Goal: Transaction & Acquisition: Purchase product/service

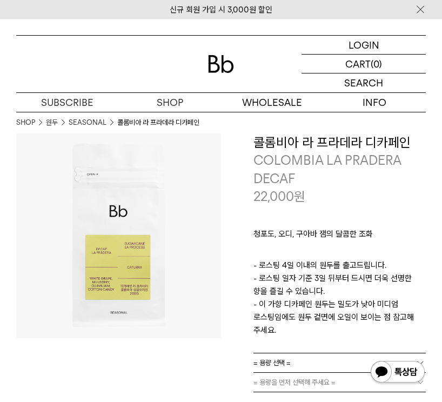
click at [0, 0] on p "로그인" at bounding box center [0, 0] width 0 height 0
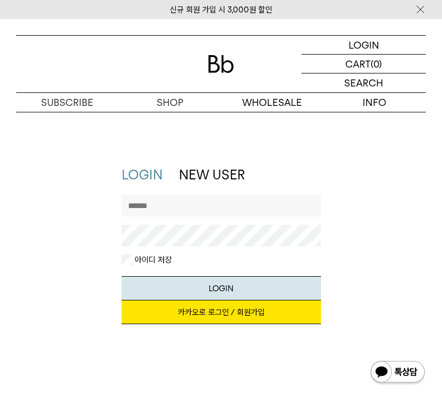
click at [256, 313] on link "카카오로 로그인 / 회원가입" at bounding box center [221, 313] width 199 height 24
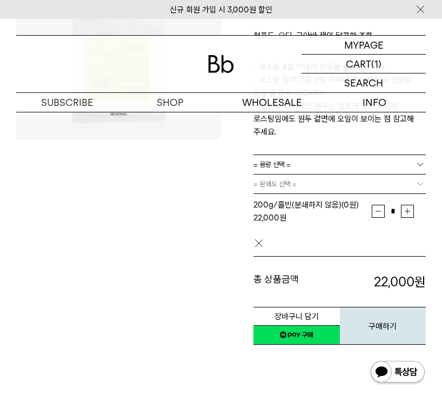
click at [295, 313] on button "장바구니 담기" at bounding box center [296, 316] width 86 height 19
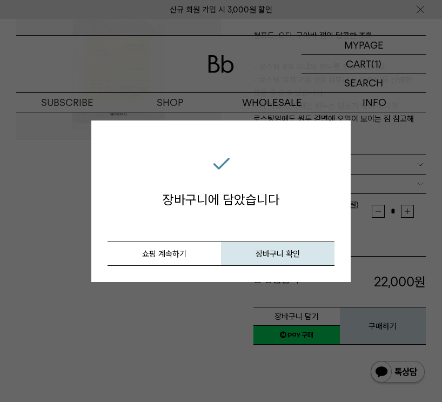
click at [301, 249] on button "장바구니 확인" at bounding box center [278, 254] width 114 height 24
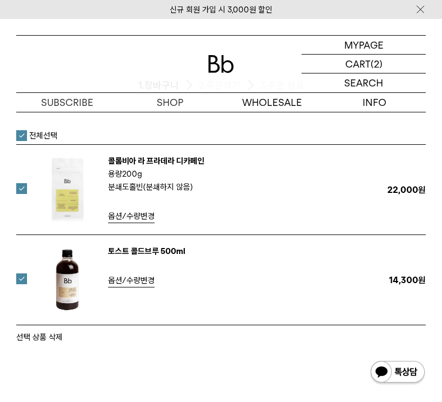
scroll to position [68, 0]
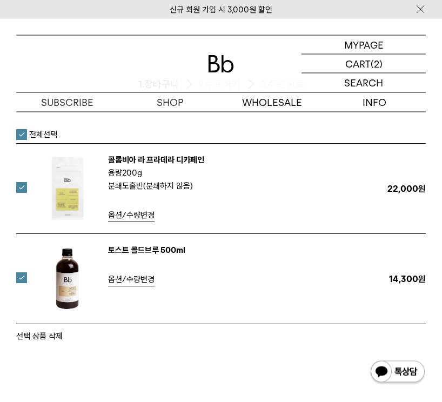
click at [25, 179] on tr "콜롬비아 라 프라데라 디카페인 용량 200g 분쇄도 1" at bounding box center [221, 189] width 410 height 90
click at [25, 185] on label at bounding box center [28, 188] width 24 height 11
click at [51, 338] on button "선택 상품 삭제" at bounding box center [39, 336] width 46 height 13
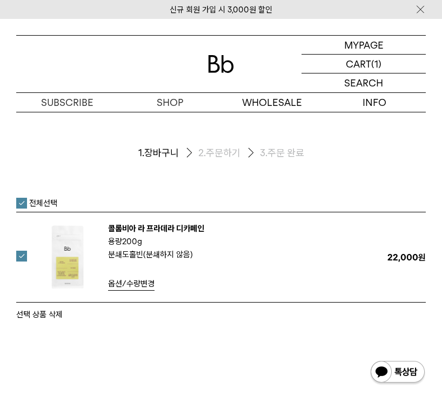
click at [0, 0] on p "마이페이지" at bounding box center [0, 0] width 0 height 0
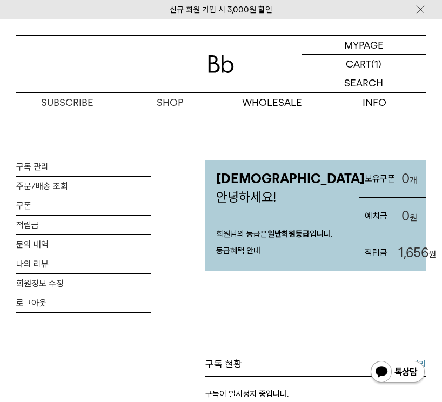
click at [249, 259] on link "등급혜택 안내" at bounding box center [238, 252] width 44 height 22
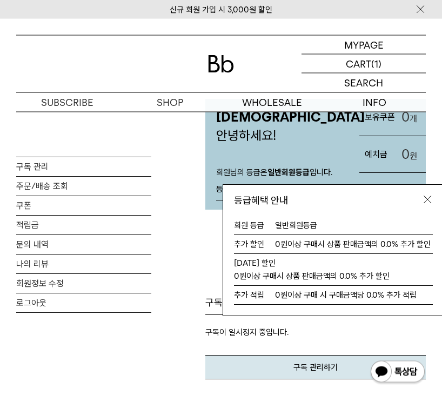
click at [428, 205] on img at bounding box center [427, 200] width 11 height 11
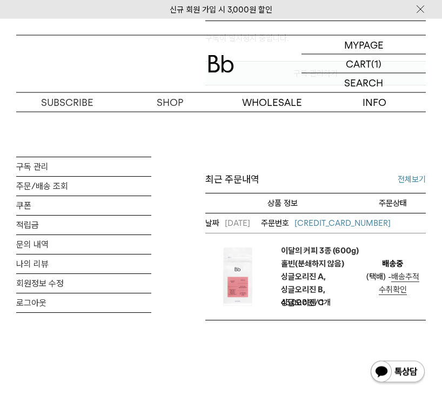
scroll to position [356, 0]
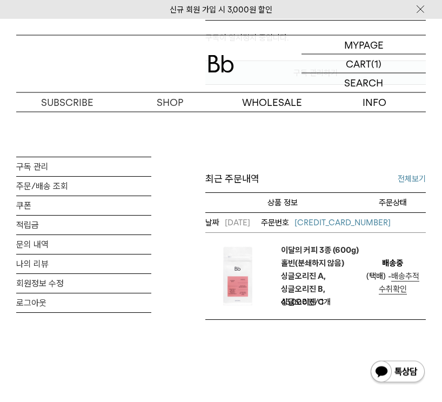
click at [409, 186] on link "전체보기" at bounding box center [412, 179] width 28 height 13
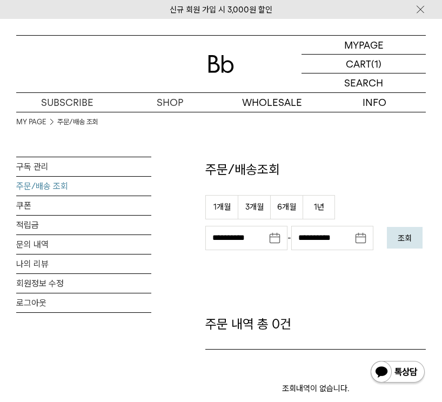
click at [66, 204] on link "쿠폰" at bounding box center [83, 205] width 135 height 19
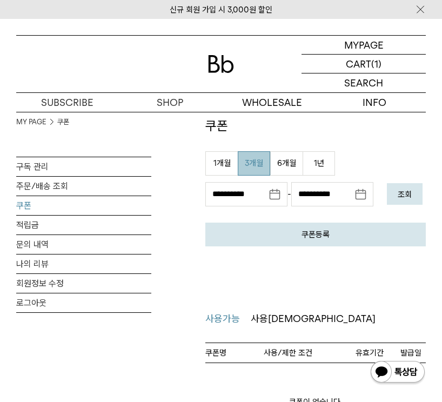
scroll to position [43, 0]
